Goal: Task Accomplishment & Management: Manage account settings

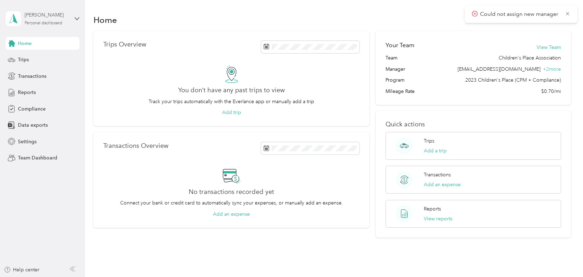
click at [51, 19] on div "[PERSON_NAME]" at bounding box center [47, 14] width 44 height 7
click at [35, 56] on div "Team dashboard" at bounding box center [31, 57] width 38 height 7
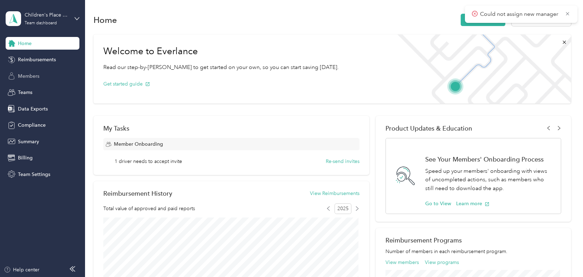
click at [28, 79] on span "Members" at bounding box center [28, 75] width 21 height 7
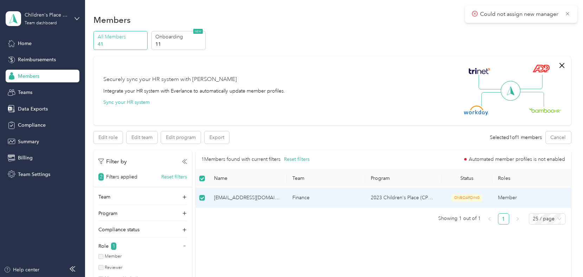
click at [249, 199] on span "[EMAIL_ADDRESS][DOMAIN_NAME]" at bounding box center [247, 198] width 67 height 8
drag, startPoint x: 249, startPoint y: 199, endPoint x: 239, endPoint y: 225, distance: 28.0
click at [239, 225] on div "1 Members found with current filters Reset filters Automated member profiles is…" at bounding box center [384, 190] width 376 height 80
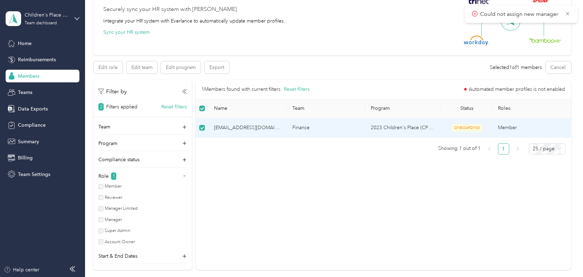
scroll to position [105, 0]
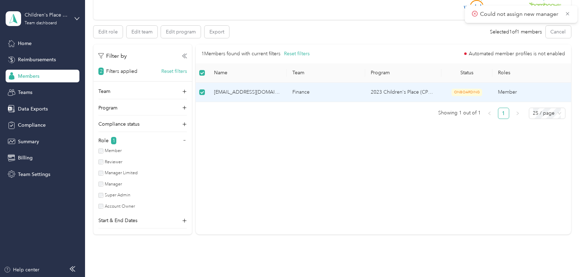
click at [261, 92] on span "[EMAIL_ADDRESS][DOMAIN_NAME]" at bounding box center [247, 92] width 67 height 8
click at [305, 147] on div "1 Members found with current filters Reset filters Automated member profiles is…" at bounding box center [384, 139] width 376 height 190
click at [569, 13] on icon at bounding box center [568, 14] width 6 height 6
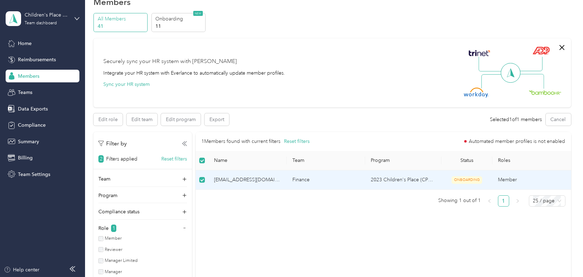
scroll to position [0, 0]
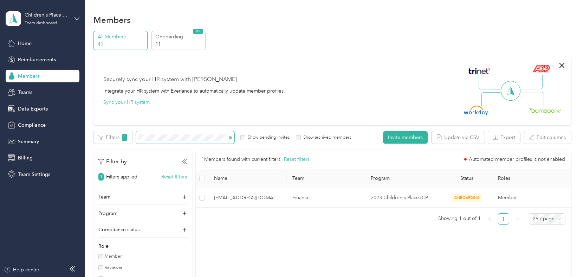
click at [228, 137] on span at bounding box center [229, 137] width 6 height 7
click at [88, 133] on div "Members All Members 41 Onboarding 11 NEW Securely sync your HR system with Ever…" at bounding box center [332, 192] width 495 height 384
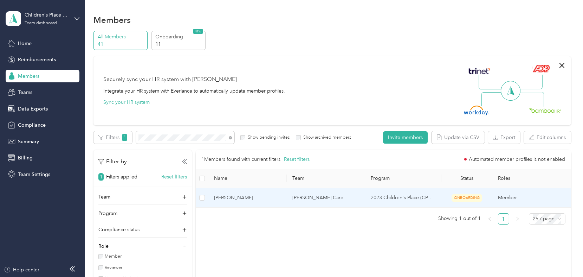
click at [218, 197] on span "[PERSON_NAME]" at bounding box center [247, 198] width 67 height 8
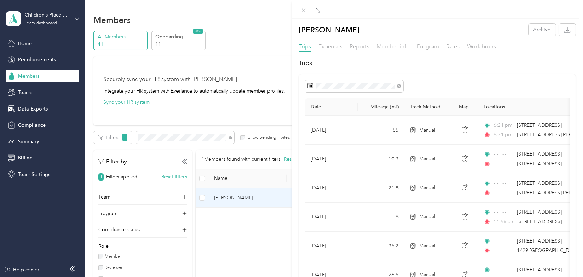
click at [400, 45] on span "Member info" at bounding box center [393, 46] width 33 height 7
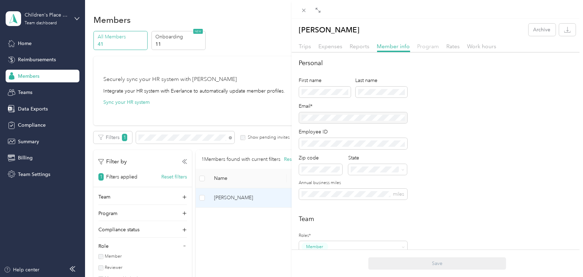
click at [423, 47] on span "Program" at bounding box center [429, 46] width 22 height 7
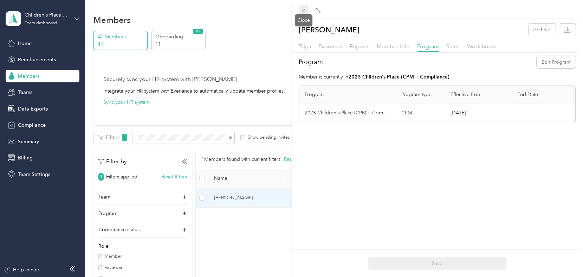
click at [302, 13] on icon at bounding box center [304, 10] width 6 height 6
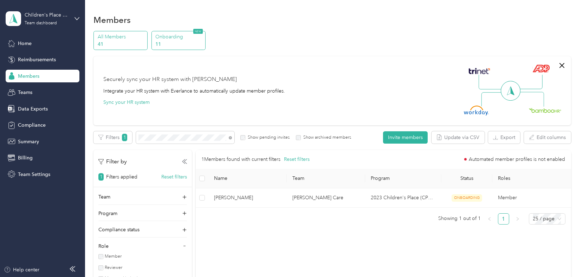
click at [165, 41] on p "11" at bounding box center [179, 43] width 48 height 7
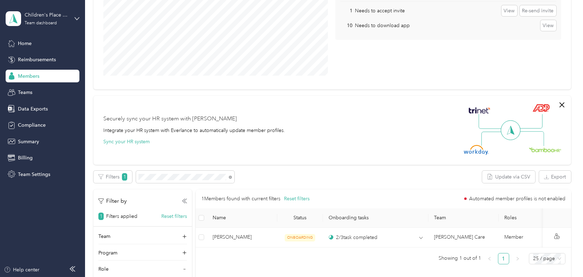
scroll to position [140, 0]
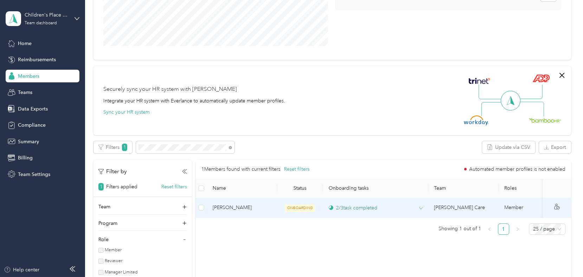
click at [420, 206] on icon at bounding box center [422, 208] width 4 height 4
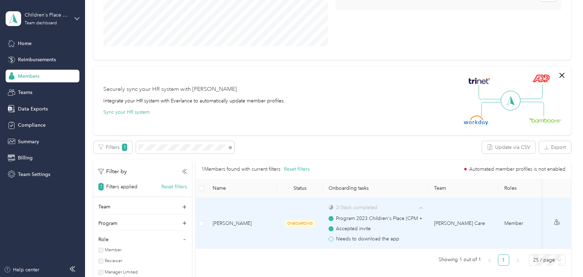
click at [228, 223] on span "[PERSON_NAME]" at bounding box center [242, 223] width 59 height 8
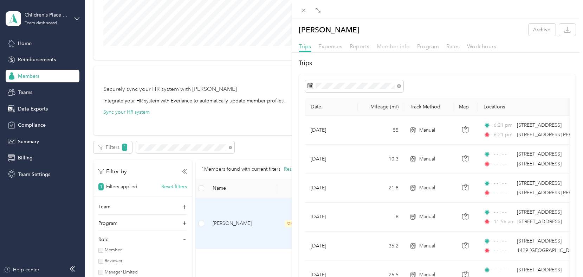
click at [381, 47] on span "Member info" at bounding box center [393, 46] width 33 height 7
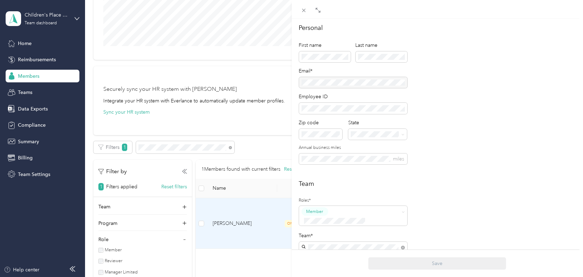
scroll to position [105, 0]
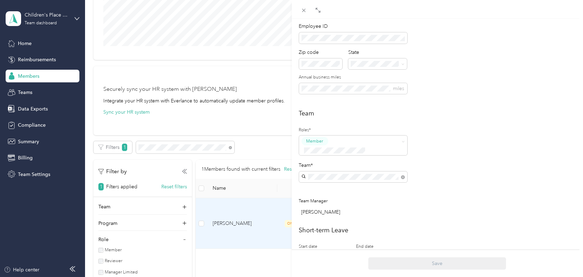
drag, startPoint x: 468, startPoint y: 142, endPoint x: 464, endPoint y: 140, distance: 4.2
click at [468, 142] on div "Team Roles* Member Team* Team Manager [PERSON_NAME]" at bounding box center [437, 164] width 277 height 110
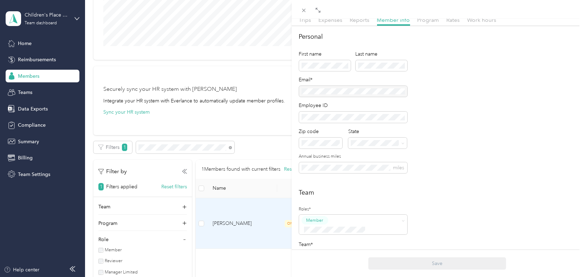
scroll to position [0, 0]
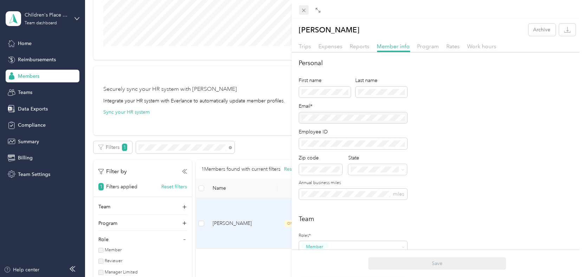
click at [306, 12] on icon at bounding box center [304, 10] width 6 height 6
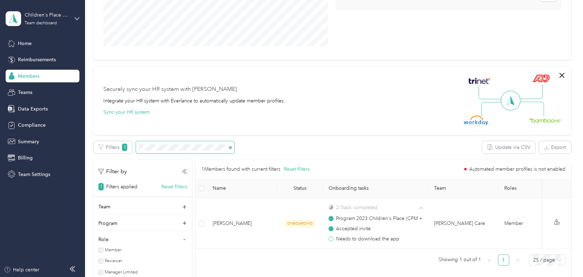
click at [230, 144] on span at bounding box center [230, 147] width 3 height 6
click at [229, 148] on icon at bounding box center [230, 147] width 3 height 3
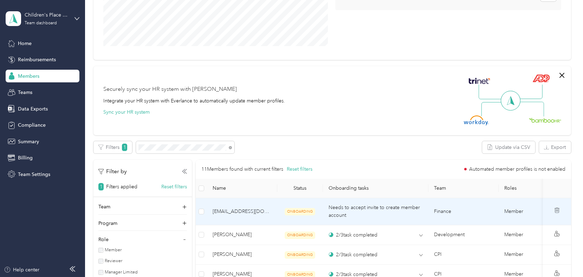
click at [215, 211] on span "[EMAIL_ADDRESS][DOMAIN_NAME]" at bounding box center [242, 211] width 59 height 8
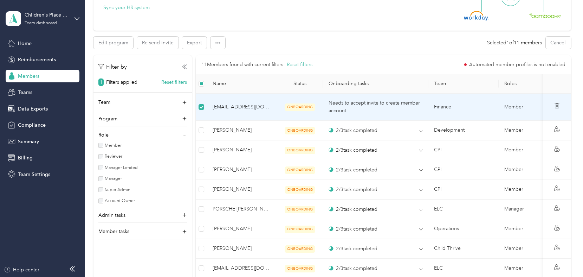
scroll to position [246, 0]
click at [15, 96] on icon at bounding box center [12, 93] width 8 height 8
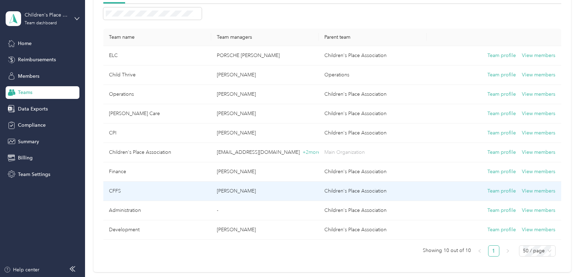
scroll to position [97, 0]
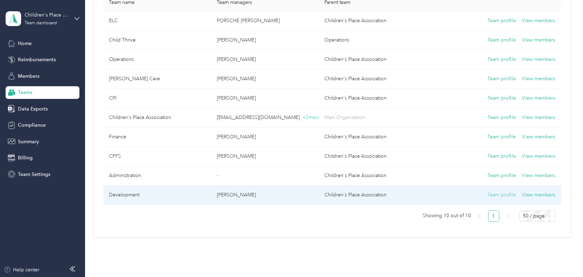
click at [507, 194] on button "Team profile" at bounding box center [502, 195] width 28 height 8
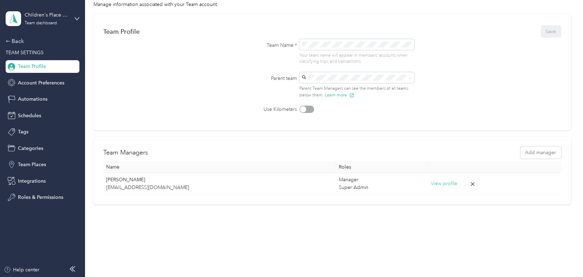
scroll to position [43, 0]
click at [292, 44] on div "Team Name * Your team name will appear in members’ accounts when classifying tr…" at bounding box center [332, 53] width 197 height 26
click at [545, 32] on button "Save" at bounding box center [551, 32] width 20 height 12
click at [13, 51] on span "TEAM SETTINGS" at bounding box center [25, 53] width 38 height 6
click at [12, 41] on div "Back" at bounding box center [41, 41] width 70 height 8
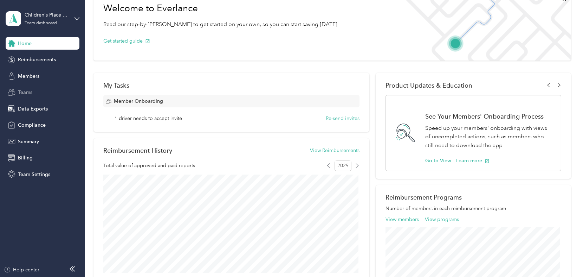
click at [18, 86] on div "Teams" at bounding box center [43, 92] width 74 height 13
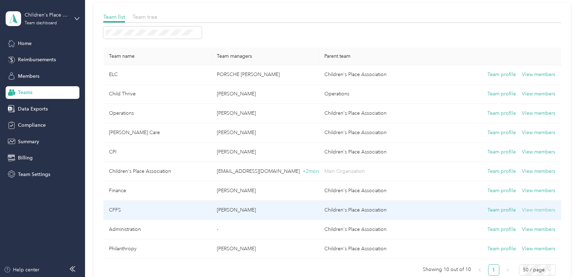
click at [535, 206] on button "View members" at bounding box center [539, 210] width 33 height 8
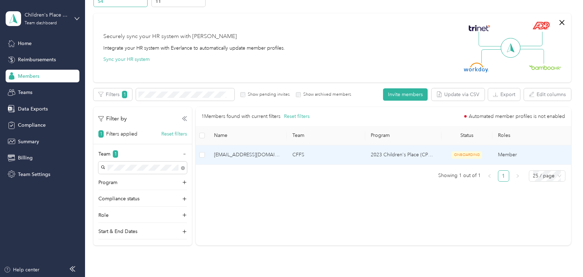
click at [270, 155] on span "[EMAIL_ADDRESS][DOMAIN_NAME]" at bounding box center [247, 155] width 67 height 8
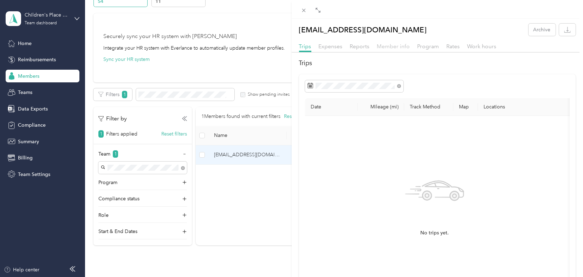
click at [397, 49] on span "Member info" at bounding box center [393, 46] width 33 height 7
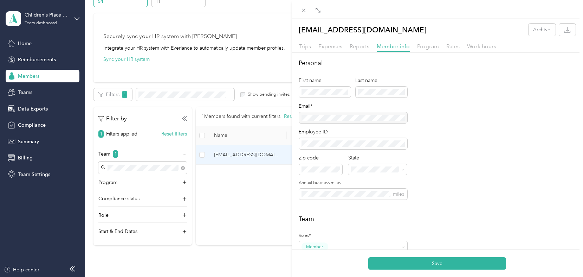
click at [527, 163] on div "Personal First name Last name Email* Employee ID Zip code State Annual business…" at bounding box center [437, 133] width 277 height 150
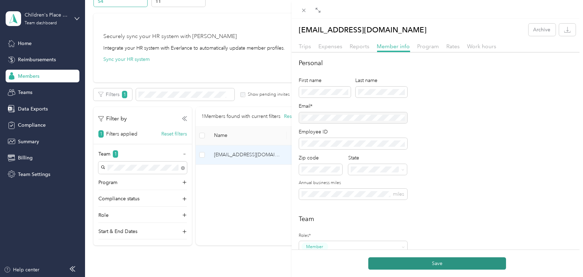
click at [466, 260] on button "Save" at bounding box center [438, 263] width 138 height 12
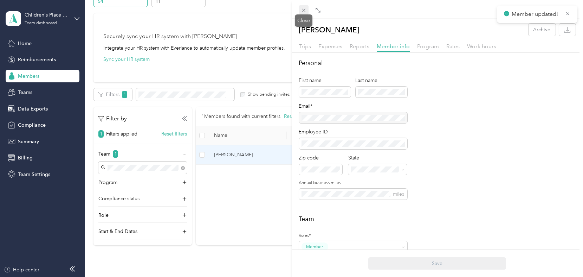
click at [307, 9] on span at bounding box center [304, 10] width 10 height 10
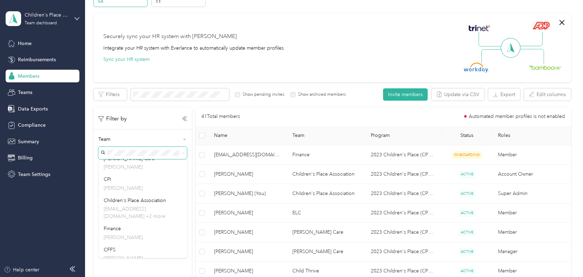
scroll to position [105, 0]
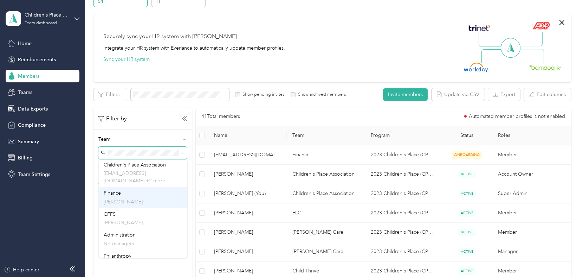
click at [148, 201] on p "[PERSON_NAME]" at bounding box center [143, 201] width 79 height 7
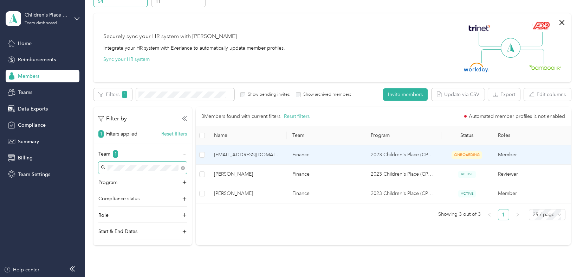
click at [344, 158] on td "Finance" at bounding box center [326, 154] width 78 height 19
click at [259, 156] on span "[EMAIL_ADDRESS][DOMAIN_NAME]" at bounding box center [247, 155] width 67 height 8
click at [211, 155] on td "[EMAIL_ADDRESS][DOMAIN_NAME]" at bounding box center [248, 154] width 78 height 19
click at [228, 148] on td "[EMAIL_ADDRESS][DOMAIN_NAME]" at bounding box center [248, 154] width 78 height 19
click at [222, 156] on span "[EMAIL_ADDRESS][DOMAIN_NAME]" at bounding box center [247, 155] width 67 height 8
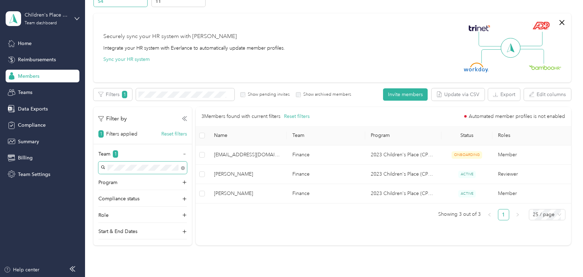
click at [262, 224] on div "3 Members found with current filters Reset filters Automated member profiles is…" at bounding box center [384, 166] width 376 height 119
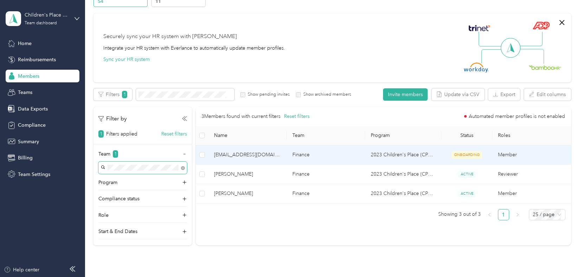
click at [255, 156] on span "[EMAIL_ADDRESS][DOMAIN_NAME]" at bounding box center [247, 155] width 67 height 8
